Goal: Check status: Check status

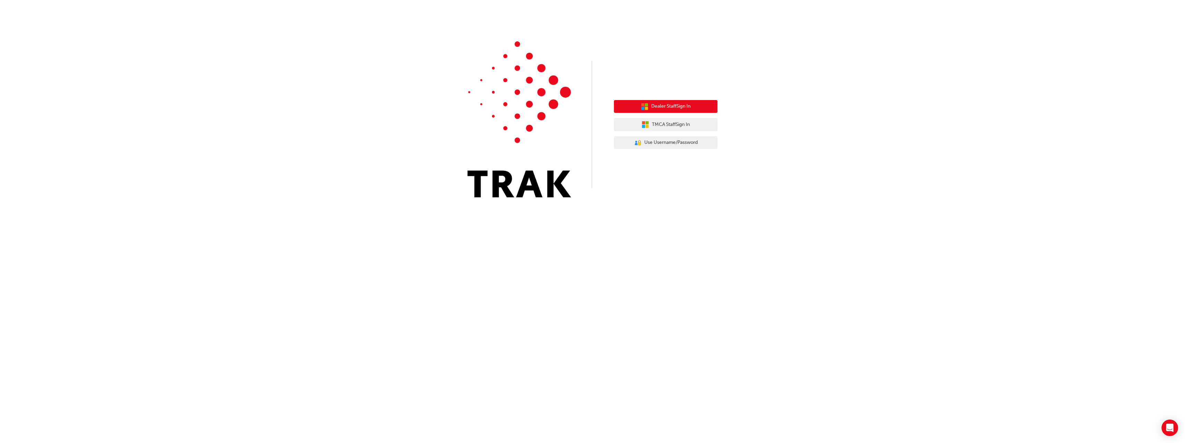
click at [677, 105] on span "Dealer Staff Sign In" at bounding box center [670, 107] width 39 height 8
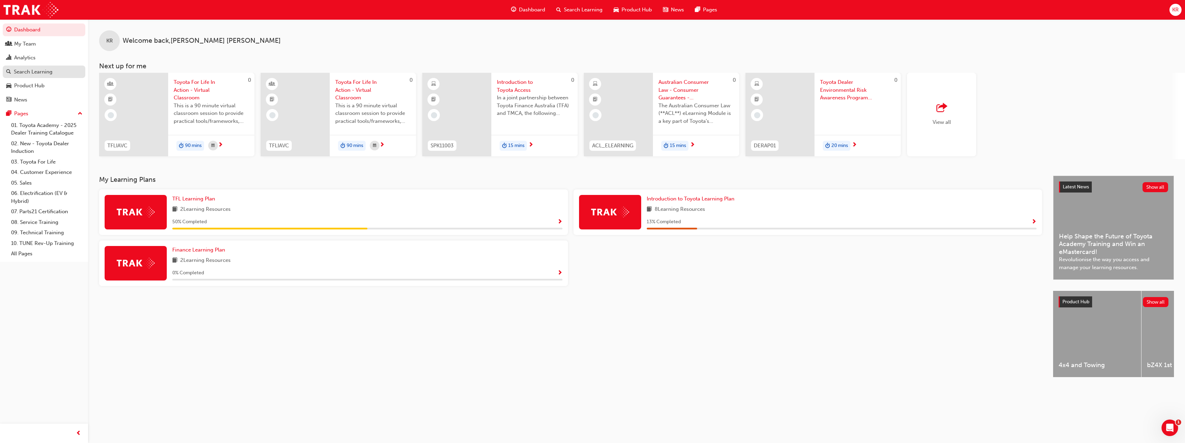
click at [33, 70] on div "Search Learning" at bounding box center [33, 72] width 39 height 8
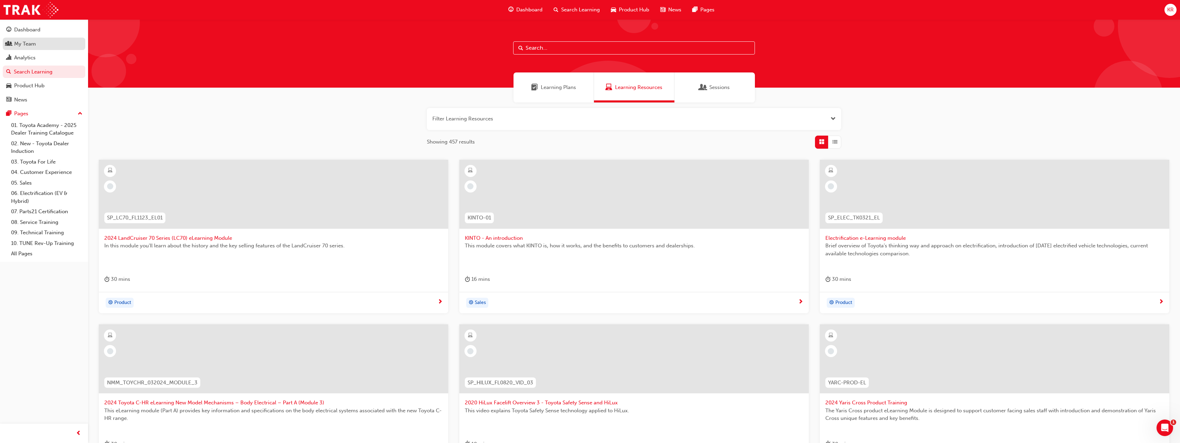
click at [31, 44] on div "My Team" at bounding box center [25, 44] width 22 height 8
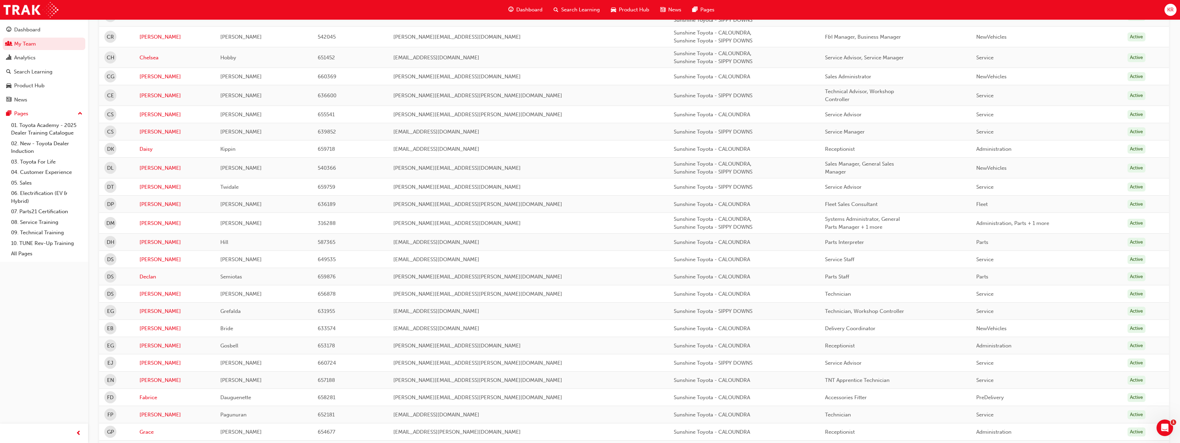
scroll to position [397, 0]
click at [150, 357] on link "[PERSON_NAME]" at bounding box center [175, 357] width 71 height 8
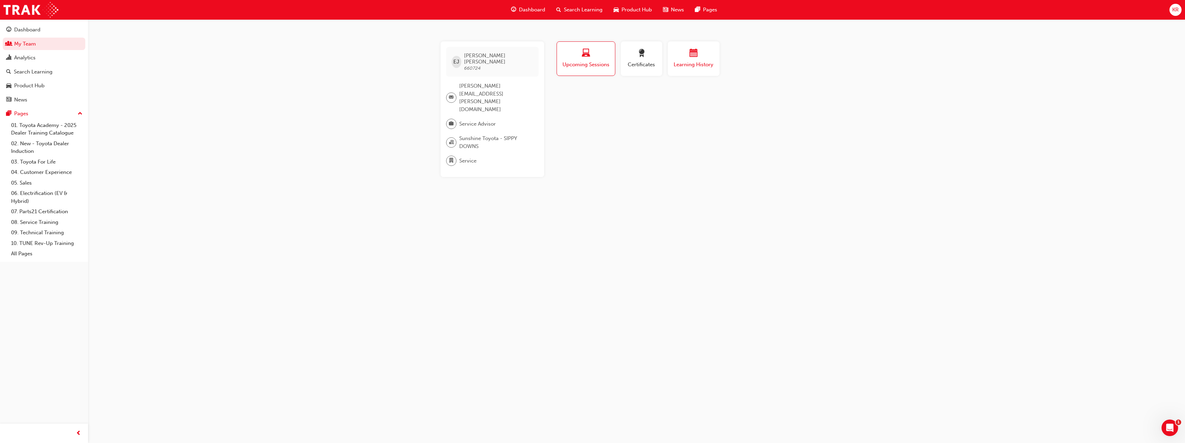
click at [692, 60] on div "Learning History" at bounding box center [693, 59] width 41 height 20
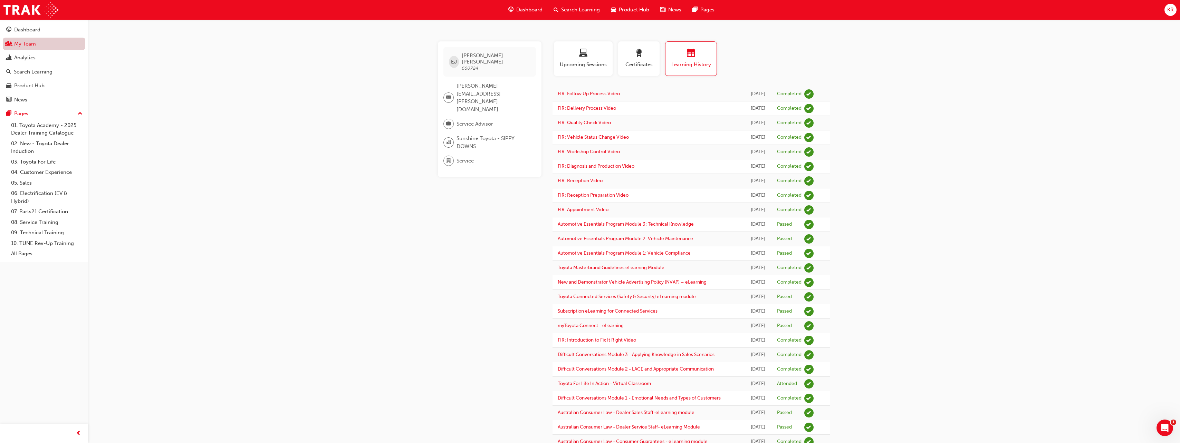
click at [37, 42] on link "My Team" at bounding box center [44, 44] width 83 height 13
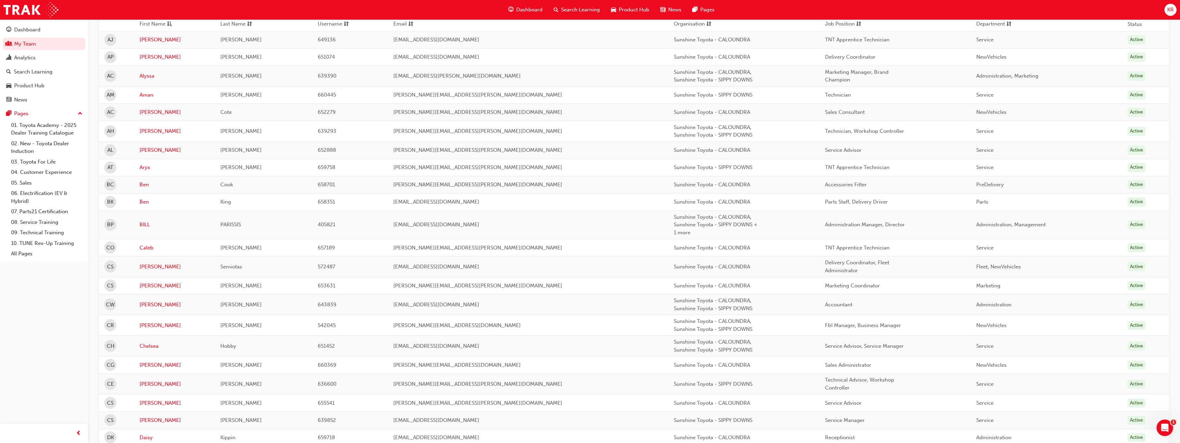
scroll to position [104, 0]
click at [153, 364] on link "[PERSON_NAME]" at bounding box center [175, 364] width 71 height 8
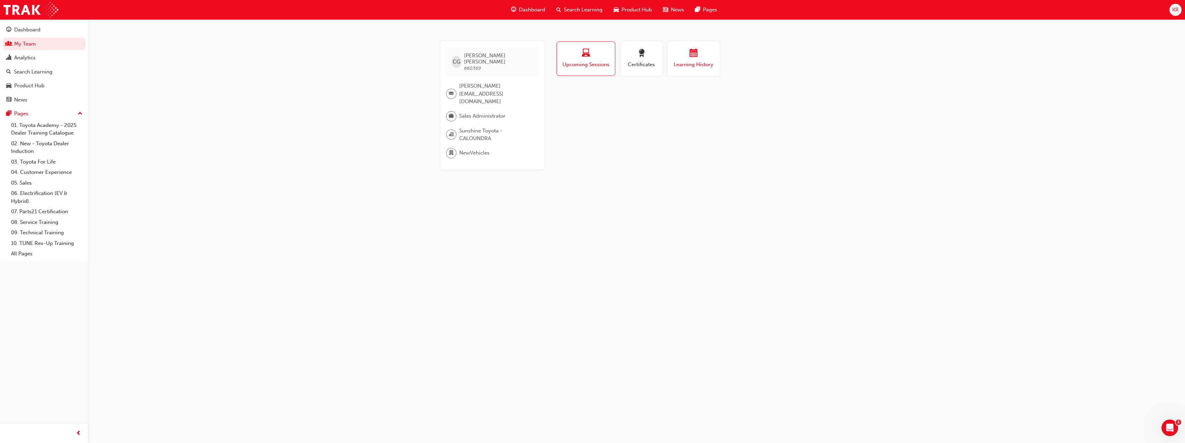
click at [688, 61] on span "Learning History" at bounding box center [693, 65] width 41 height 8
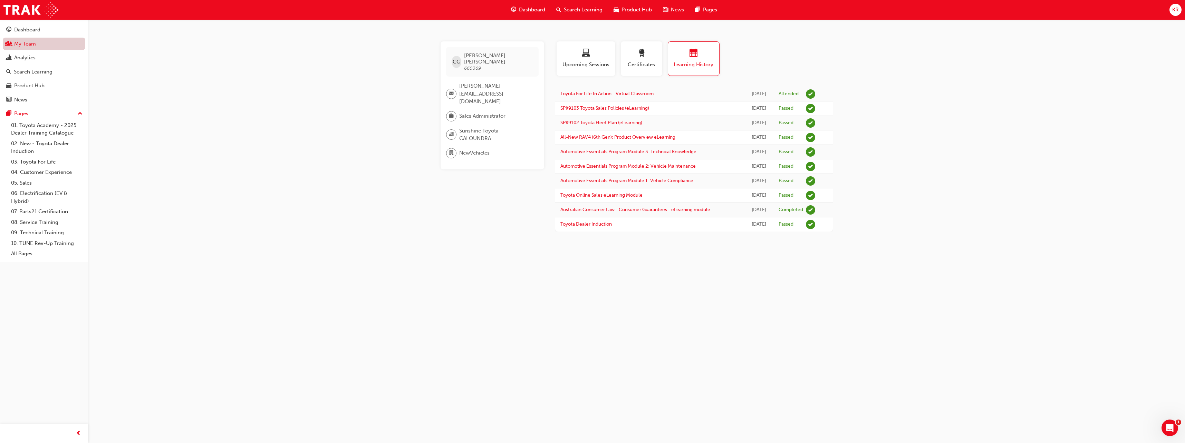
click at [27, 43] on link "My Team" at bounding box center [44, 44] width 83 height 13
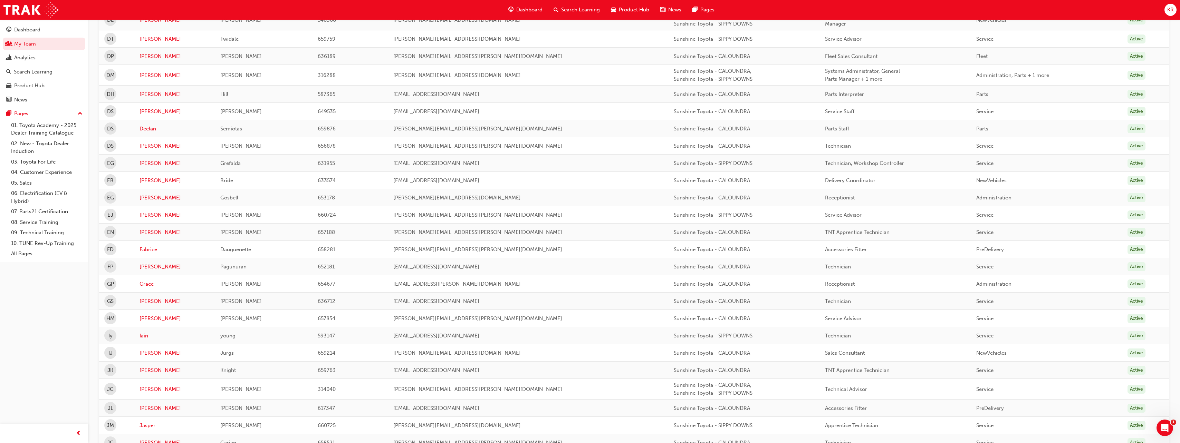
scroll to position [700, 0]
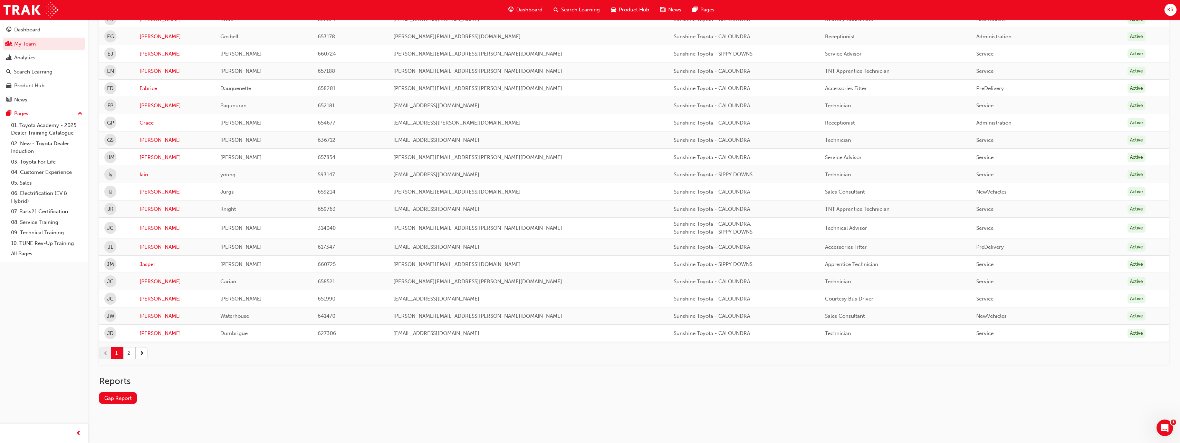
click at [127, 353] on button "2" at bounding box center [129, 353] width 12 height 12
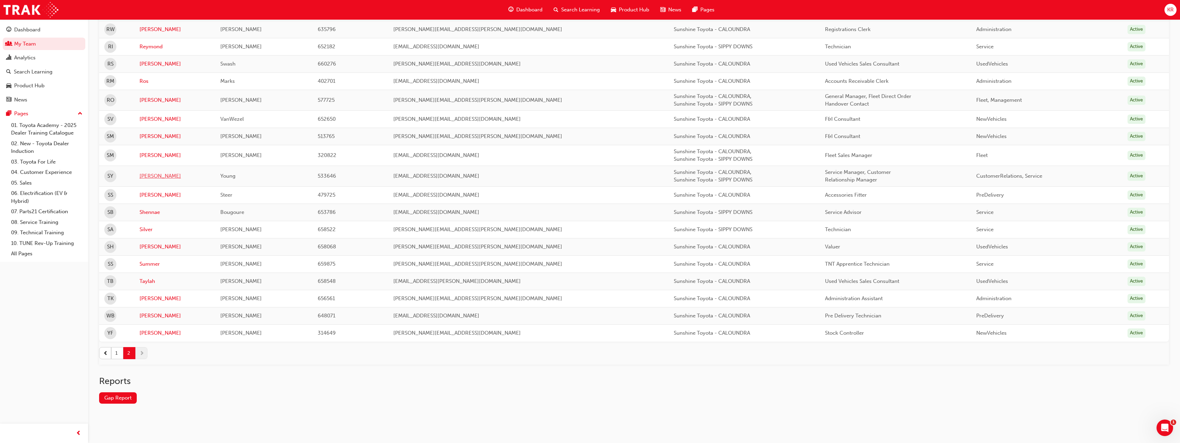
click at [145, 176] on link "[PERSON_NAME]" at bounding box center [175, 176] width 71 height 8
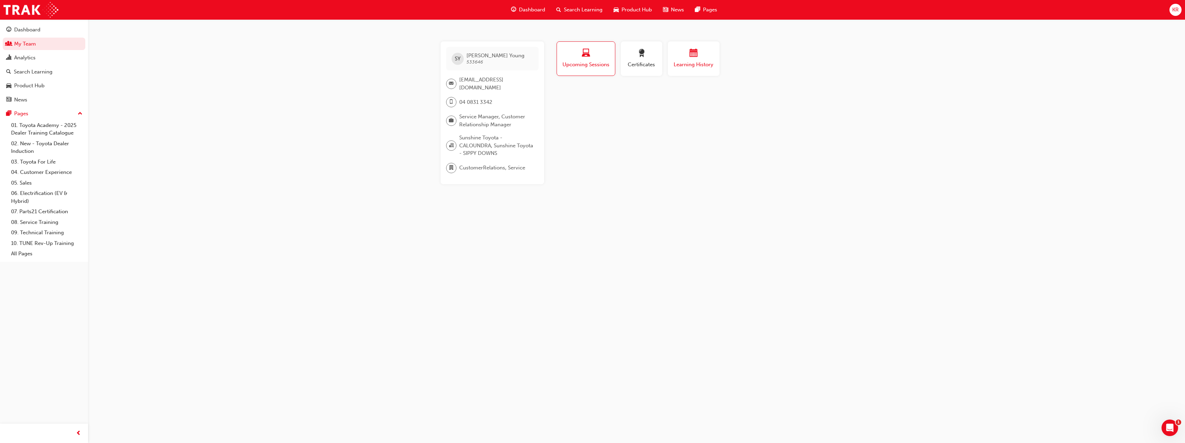
click at [701, 69] on button "Learning History" at bounding box center [694, 58] width 52 height 35
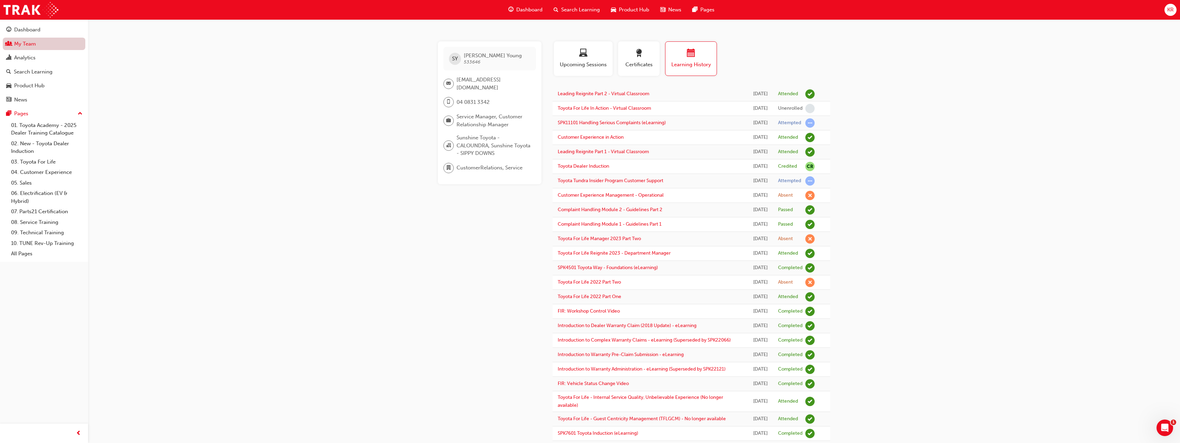
click at [37, 45] on link "My Team" at bounding box center [44, 44] width 83 height 13
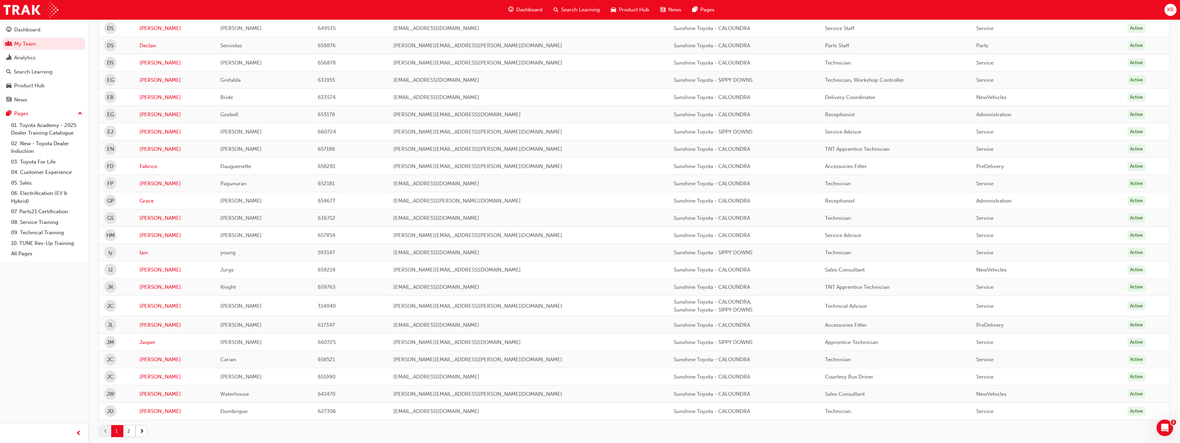
scroll to position [639, 0]
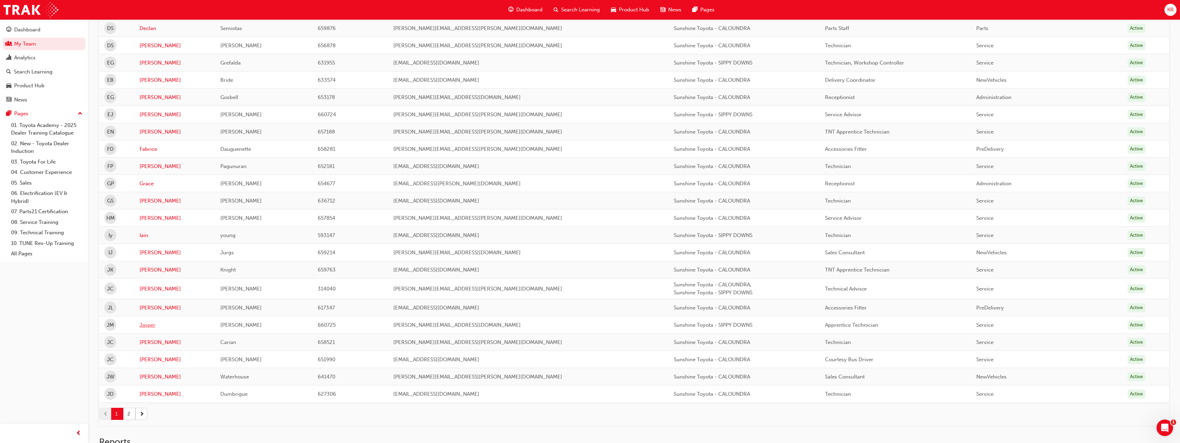
click at [151, 327] on link "Jasper" at bounding box center [175, 326] width 71 height 8
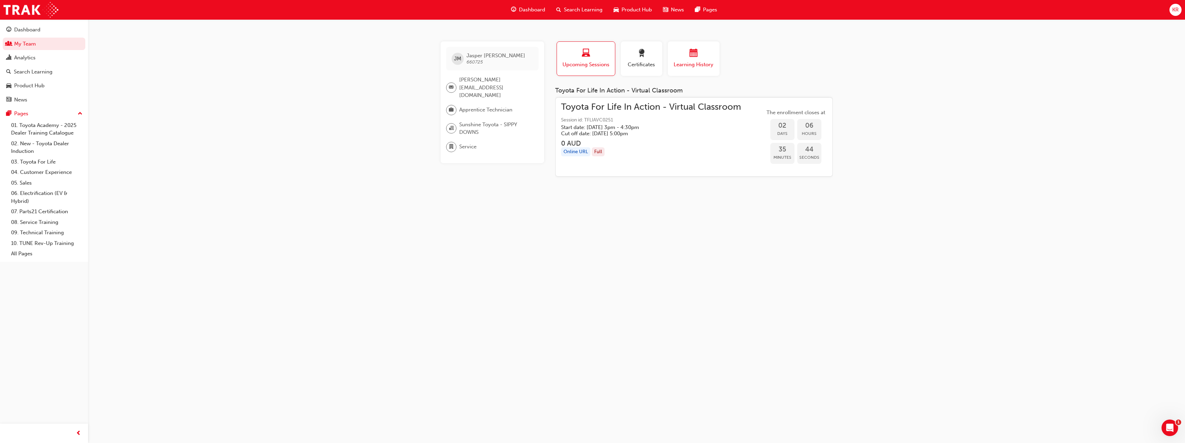
click at [694, 66] on span "Learning History" at bounding box center [693, 65] width 41 height 8
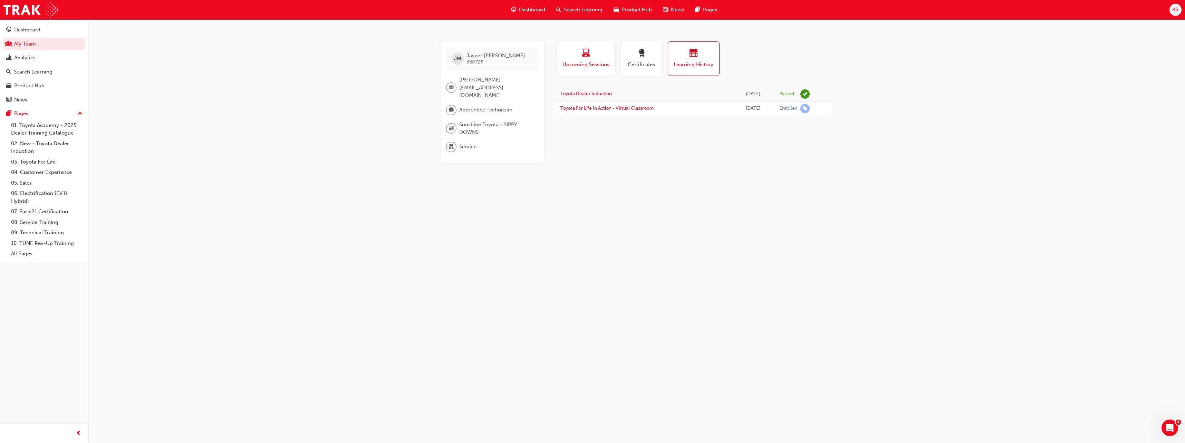
click at [593, 62] on span "Upcoming Sessions" at bounding box center [586, 65] width 48 height 8
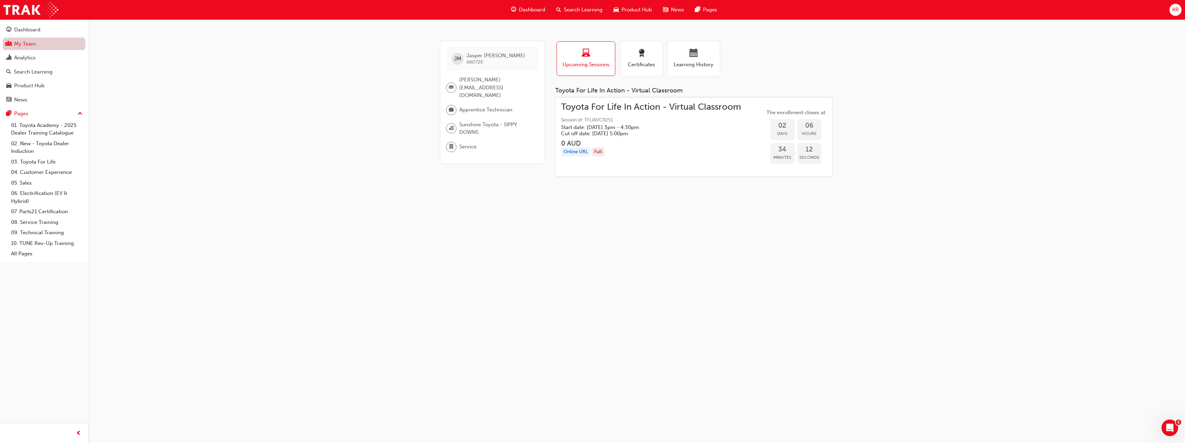
click at [36, 48] on link "My Team" at bounding box center [44, 44] width 83 height 13
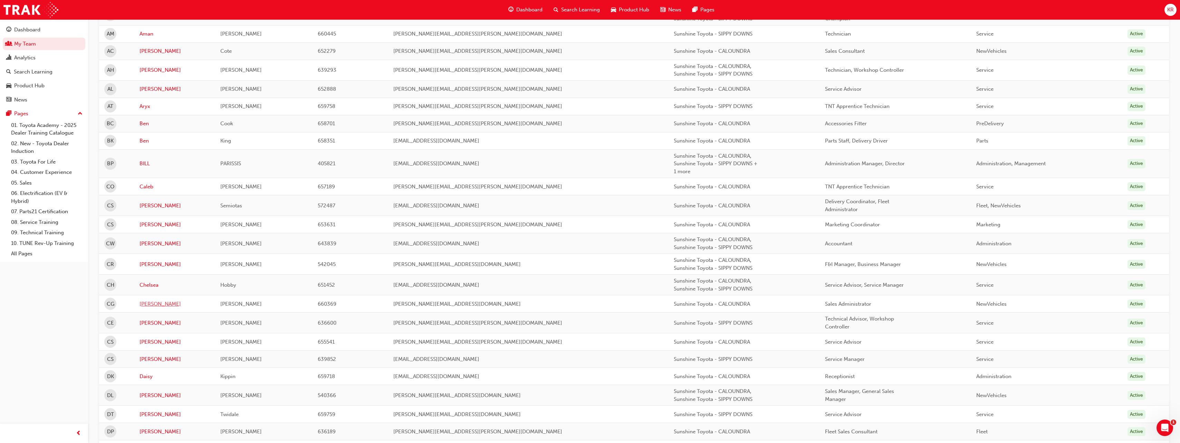
scroll to position [242, 0]
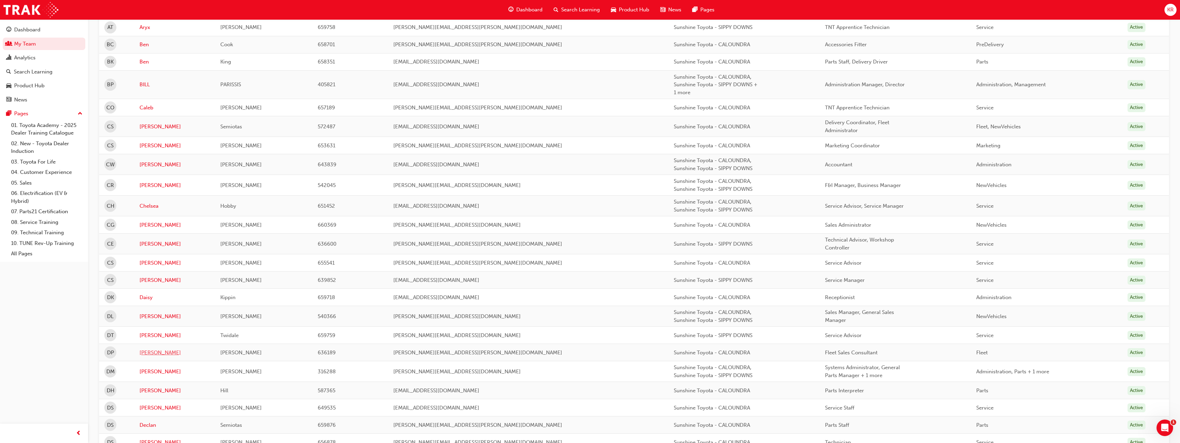
click at [146, 353] on link "[PERSON_NAME]" at bounding box center [175, 353] width 71 height 8
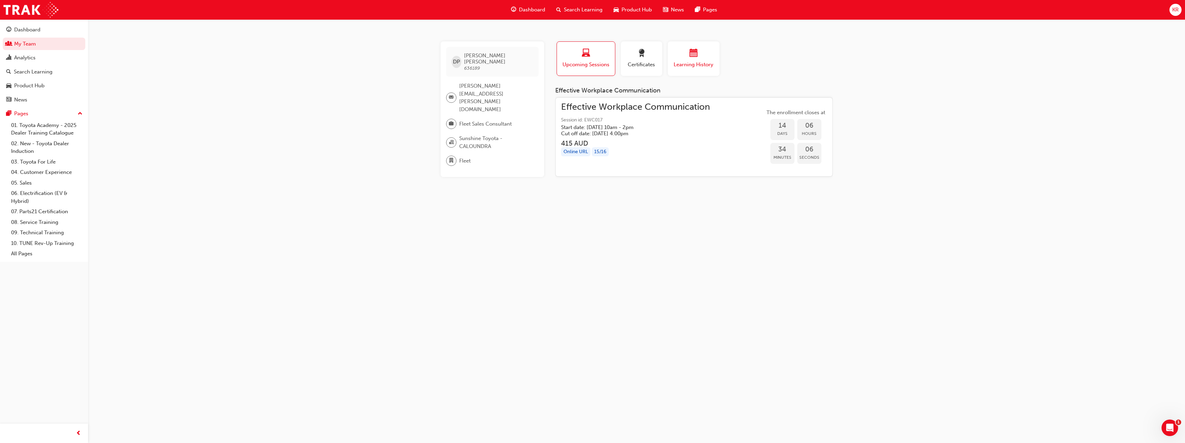
click at [698, 59] on div "button" at bounding box center [693, 54] width 41 height 11
